Goal: Leave review/rating

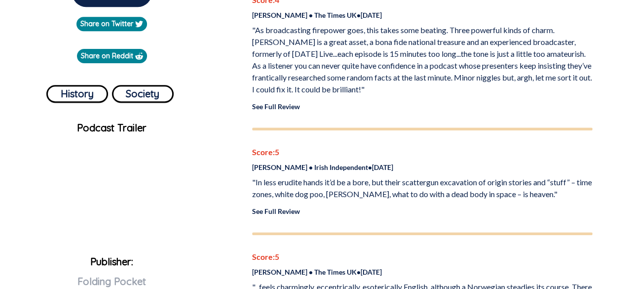
scroll to position [345, 0]
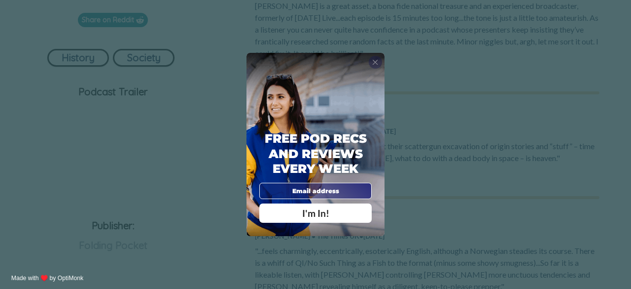
click at [374, 64] on span "X" at bounding box center [375, 62] width 6 height 9
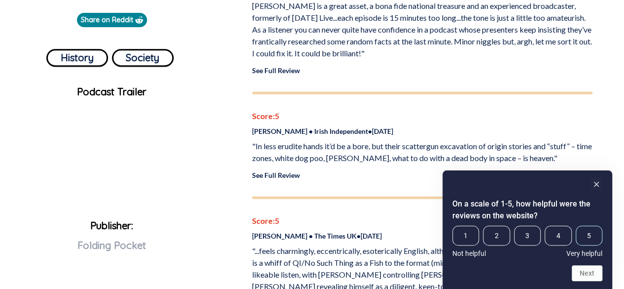
click at [592, 241] on span "5" at bounding box center [589, 235] width 27 height 20
click at [576, 225] on input "5" at bounding box center [576, 225] width 0 height 0
drag, startPoint x: 586, startPoint y: 268, endPoint x: 582, endPoint y: 274, distance: 7.1
click at [585, 271] on button "Next" at bounding box center [587, 273] width 31 height 16
click at [600, 184] on rect "Hide survey" at bounding box center [596, 184] width 12 height 12
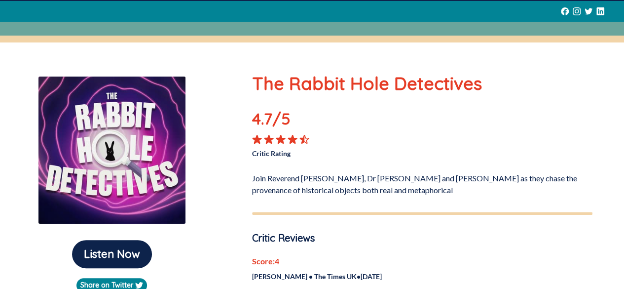
scroll to position [0, 0]
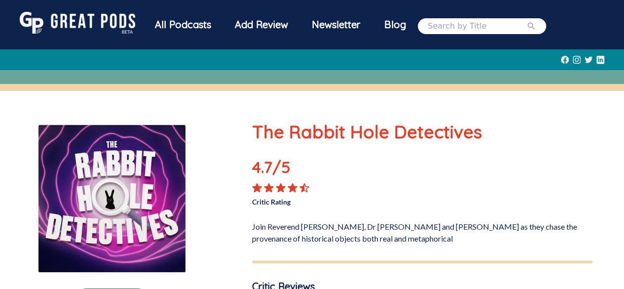
click at [588, 60] on icon at bounding box center [588, 59] width 8 height 6
drag, startPoint x: 537, startPoint y: 134, endPoint x: 533, endPoint y: 130, distance: 5.2
click at [537, 134] on p "The Rabbit Hole Detectives" at bounding box center [422, 131] width 340 height 27
